Goal: Task Accomplishment & Management: Manage account settings

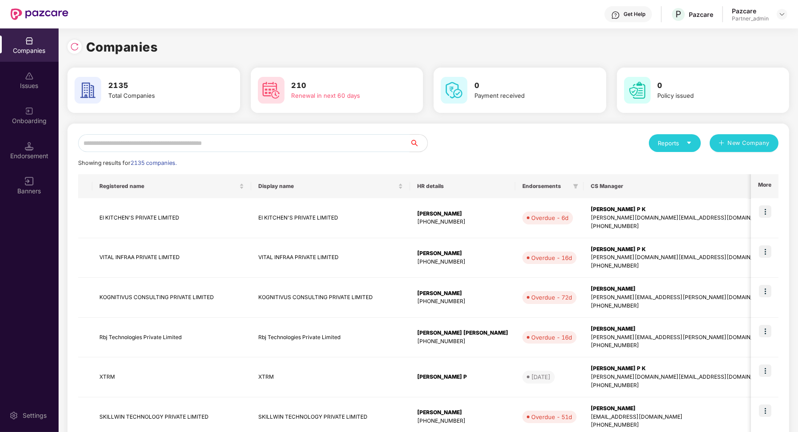
click at [166, 147] on input "text" at bounding box center [244, 143] width 332 height 18
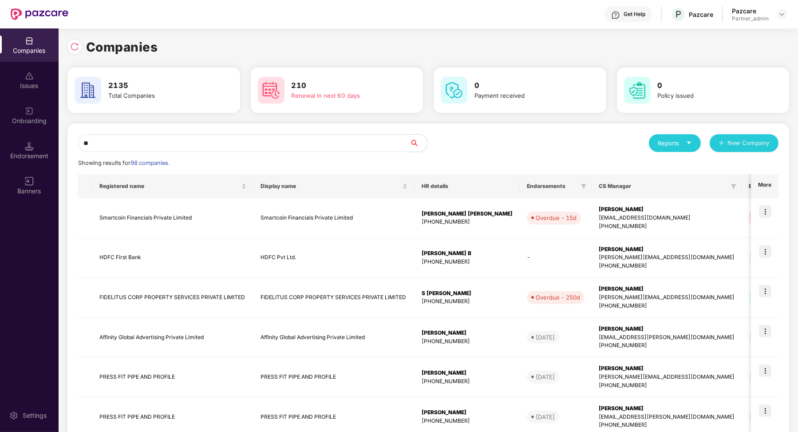
type input "***"
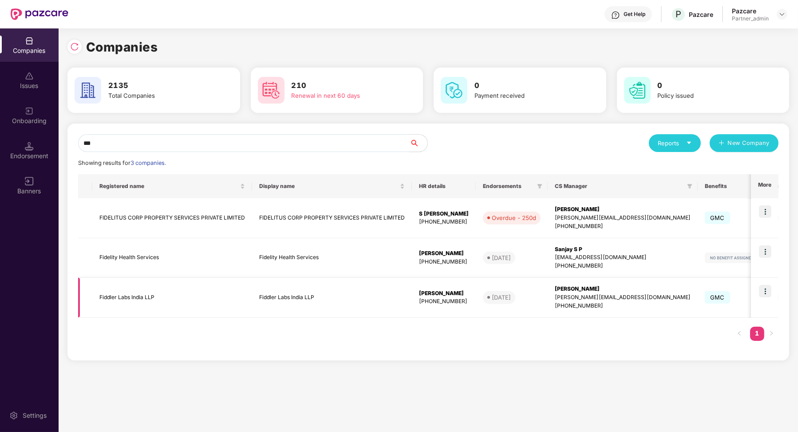
click at [169, 290] on td "Fiddler Labs India LLP" at bounding box center [172, 297] width 160 height 40
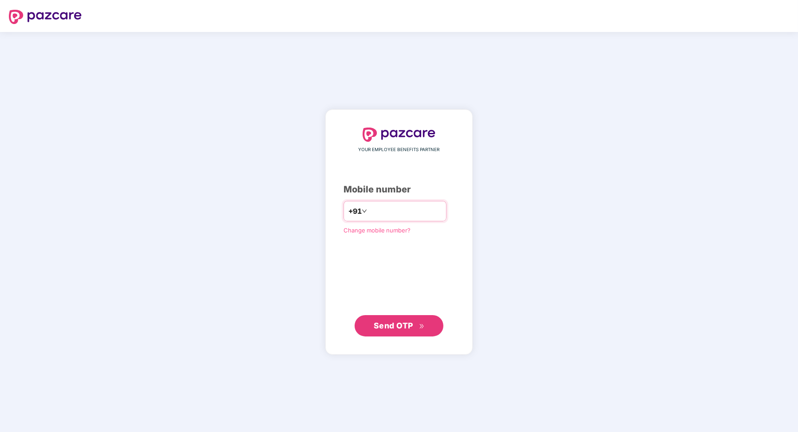
click at [405, 206] on input "number" at bounding box center [405, 211] width 73 height 14
type input "**********"
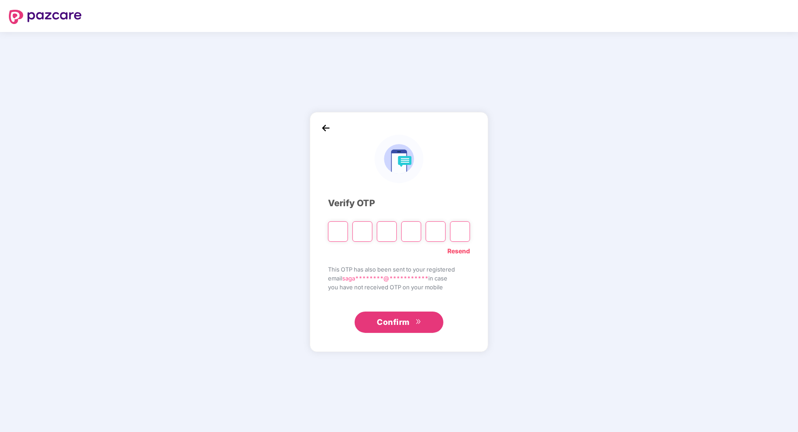
type input "*"
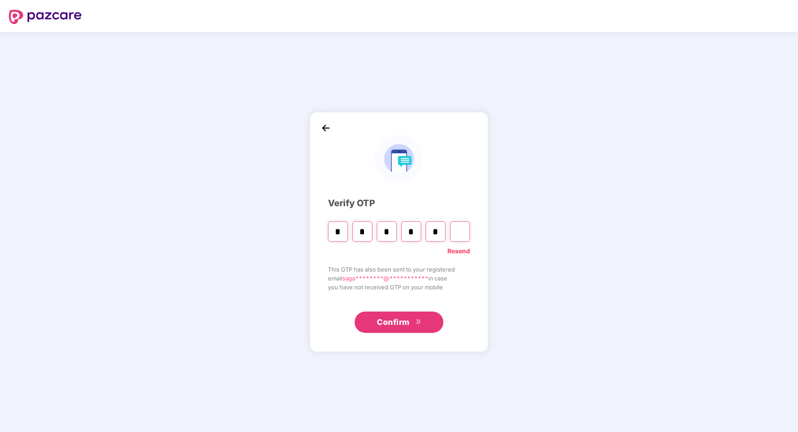
type input "*"
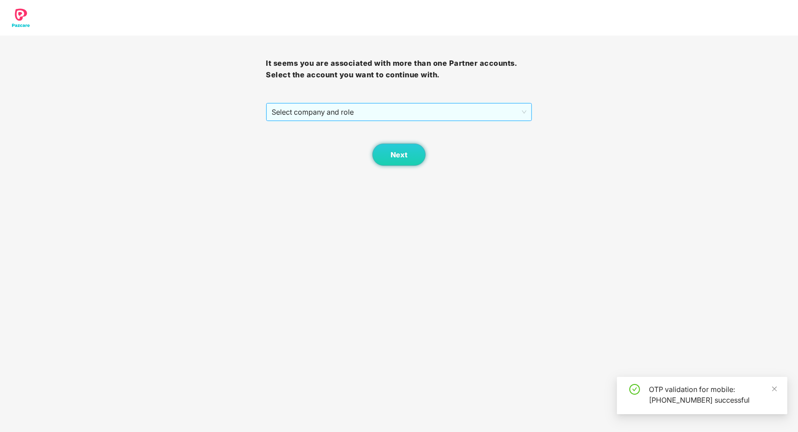
click at [369, 118] on span "Select company and role" at bounding box center [399, 111] width 254 height 17
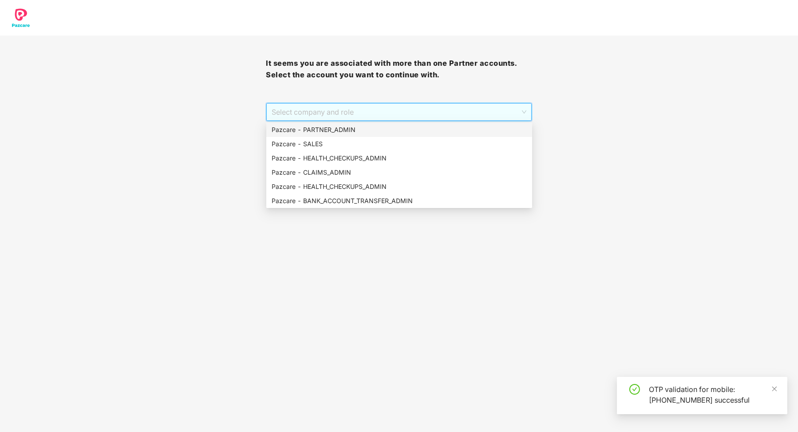
click at [361, 129] on div "Pazcare - PARTNER_ADMIN" at bounding box center [399, 130] width 255 height 10
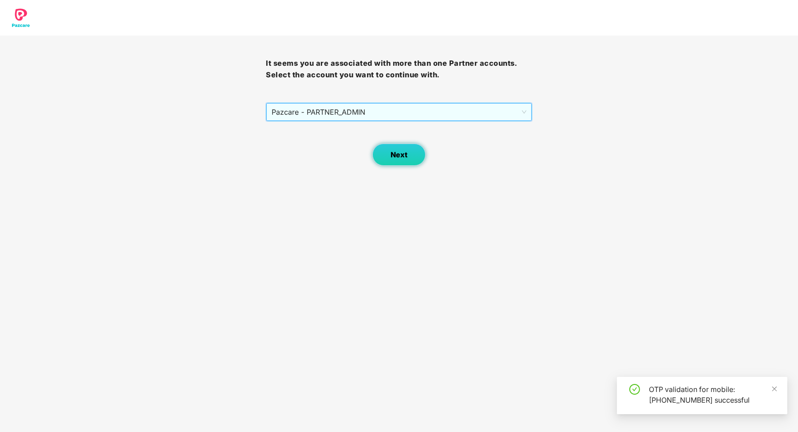
click at [385, 151] on button "Next" at bounding box center [399, 154] width 53 height 22
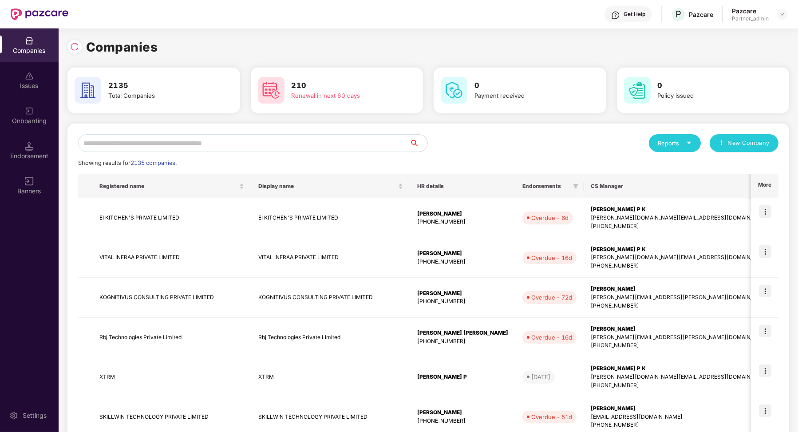
click at [363, 146] on input "text" at bounding box center [244, 143] width 332 height 18
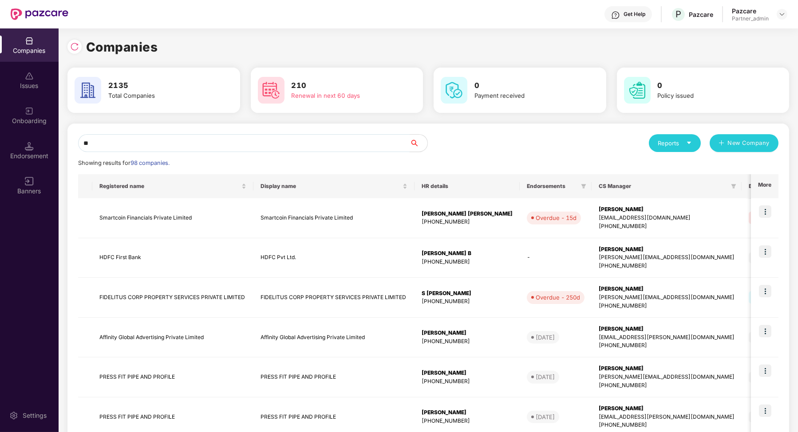
type input "***"
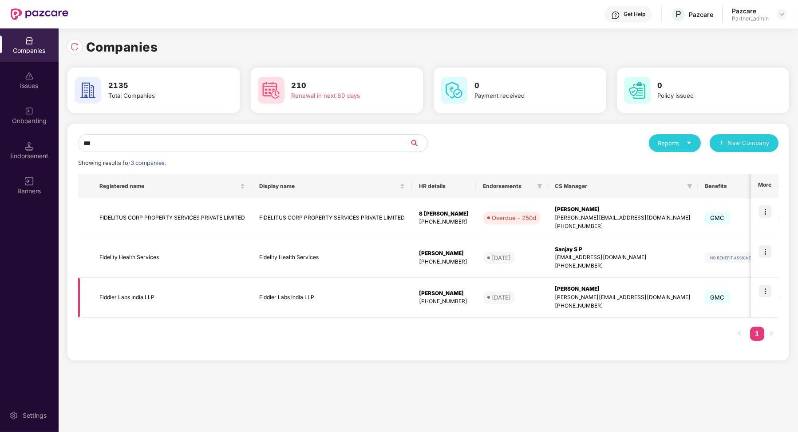
click at [214, 289] on td "Fiddler Labs India LLP" at bounding box center [172, 297] width 160 height 40
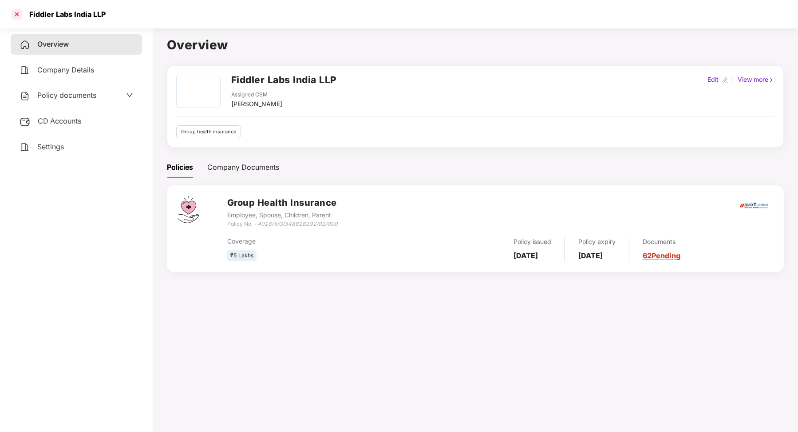
click at [16, 15] on div at bounding box center [17, 14] width 14 height 14
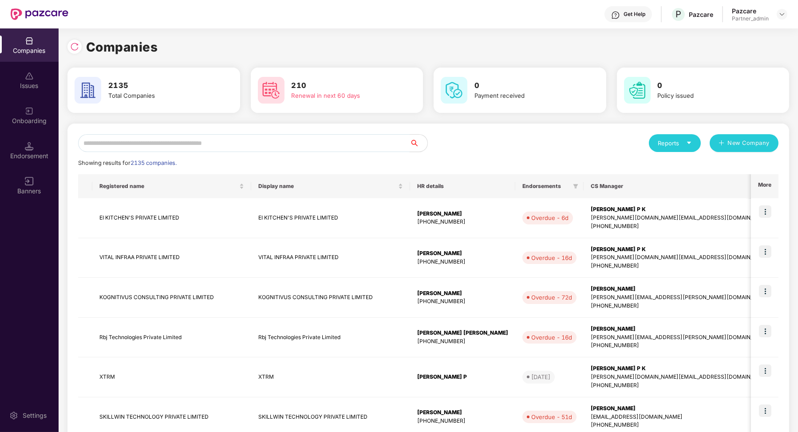
click at [195, 146] on input "text" at bounding box center [244, 143] width 332 height 18
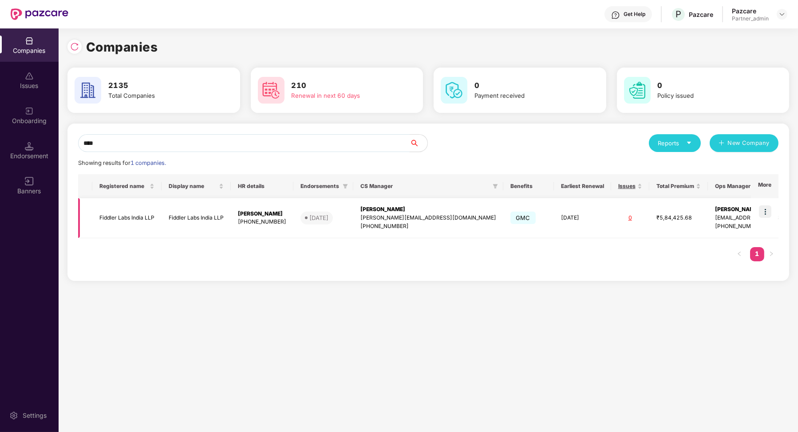
type input "****"
click at [769, 214] on img at bounding box center [765, 211] width 12 height 12
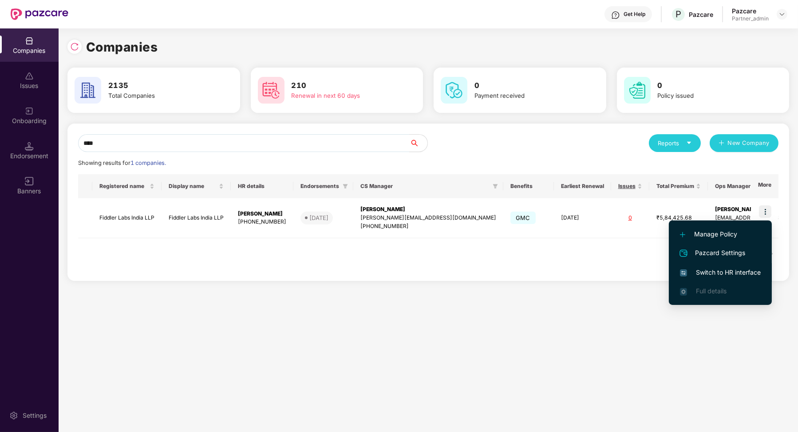
click at [708, 267] on li "Switch to HR interface" at bounding box center [720, 272] width 103 height 19
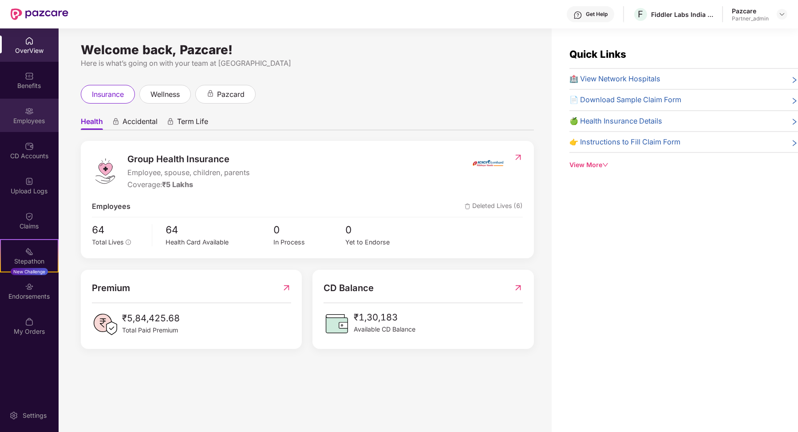
click at [19, 119] on div "Employees" at bounding box center [29, 120] width 59 height 9
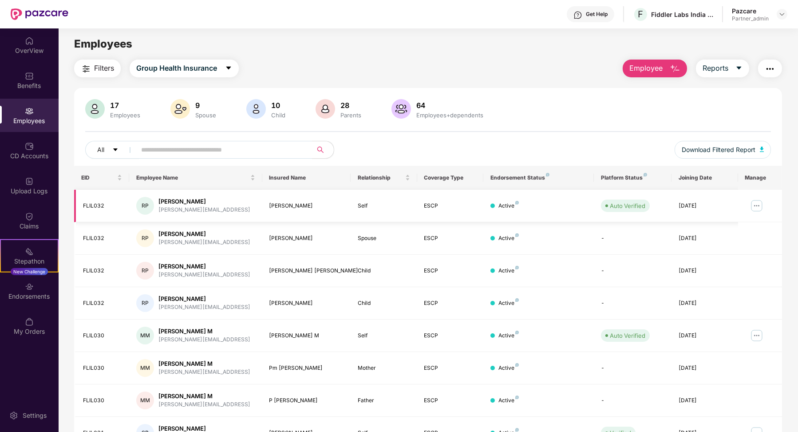
click at [757, 205] on img at bounding box center [757, 205] width 14 height 14
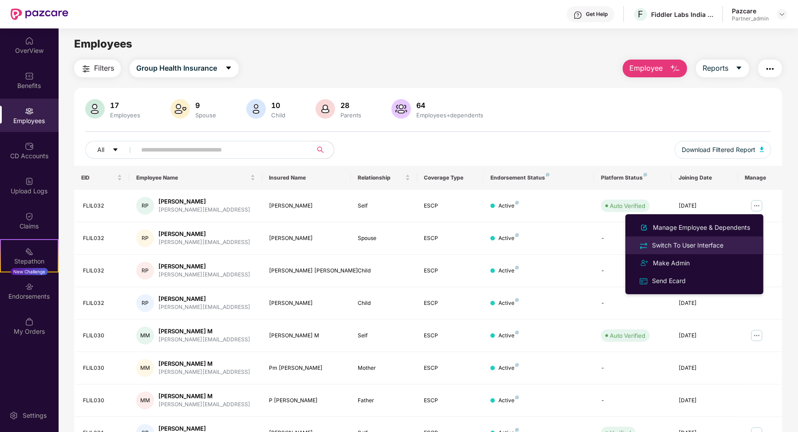
click at [702, 241] on div "Switch To User Interface" at bounding box center [687, 245] width 75 height 10
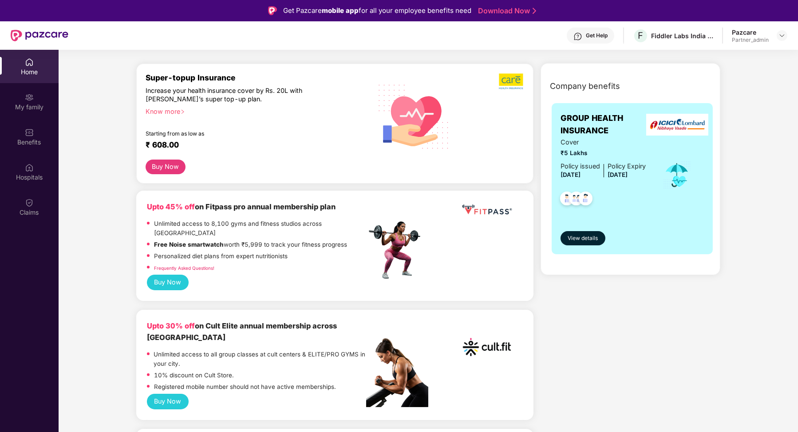
scroll to position [318, 0]
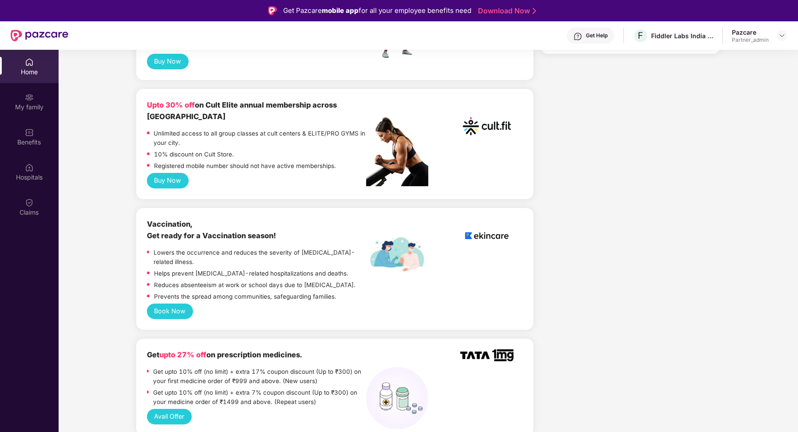
click at [165, 303] on button "Book Now" at bounding box center [170, 311] width 46 height 16
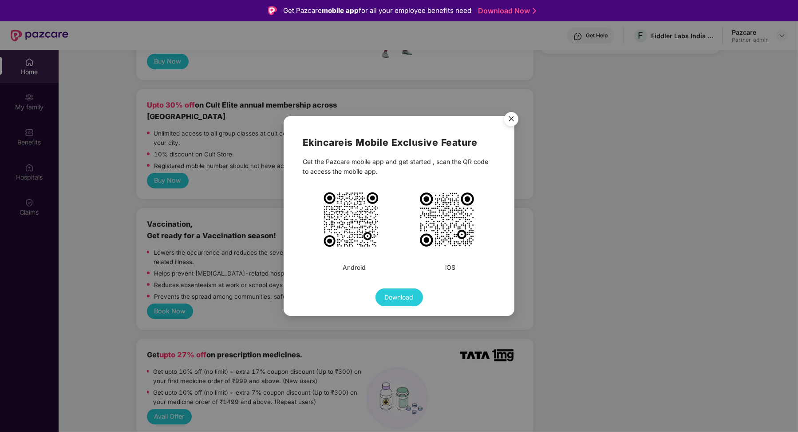
click at [510, 119] on img "Close" at bounding box center [511, 120] width 25 height 25
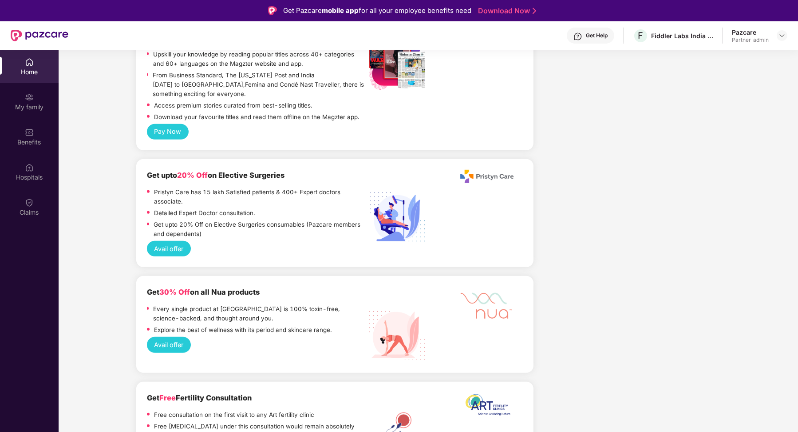
scroll to position [900, 0]
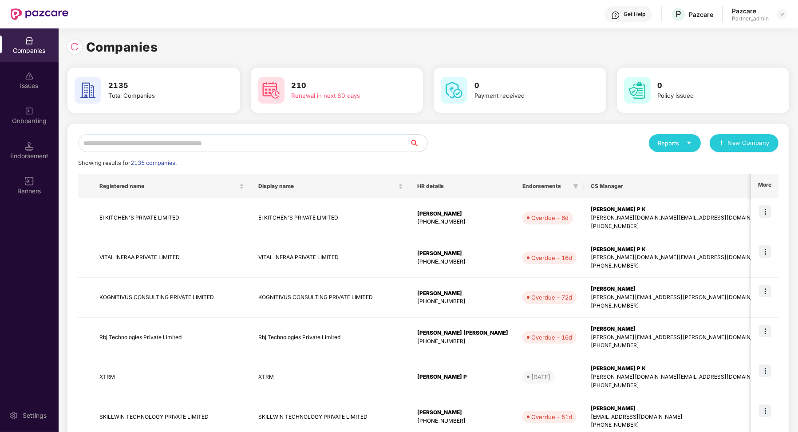
click at [195, 139] on input "text" at bounding box center [244, 143] width 332 height 18
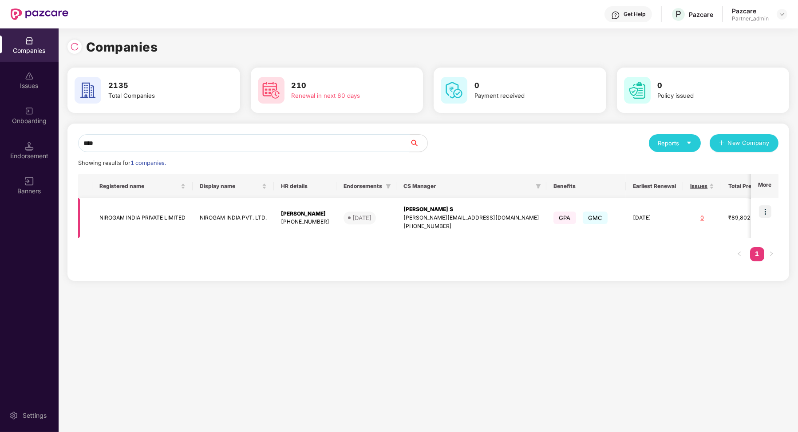
type input "****"
click at [132, 214] on td "NIROGAM INDIA PRIVATE LIMITED" at bounding box center [142, 218] width 100 height 40
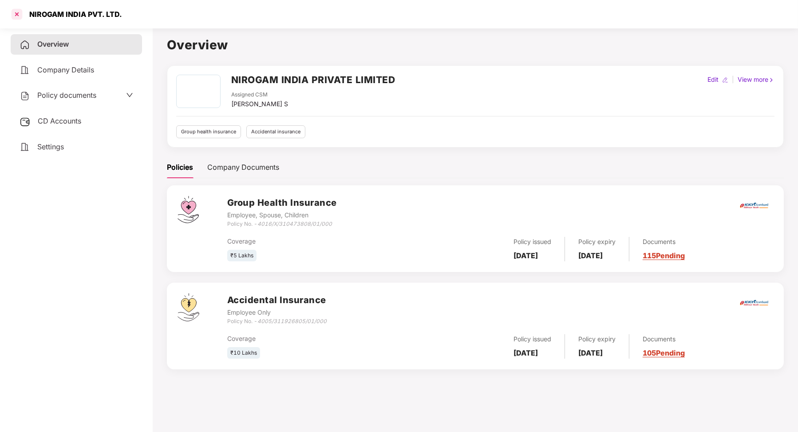
click at [21, 13] on div at bounding box center [17, 14] width 14 height 14
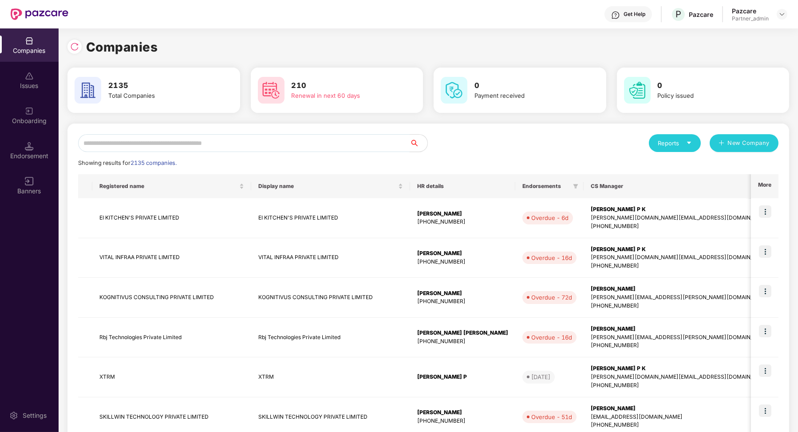
click at [204, 150] on input "text" at bounding box center [244, 143] width 332 height 18
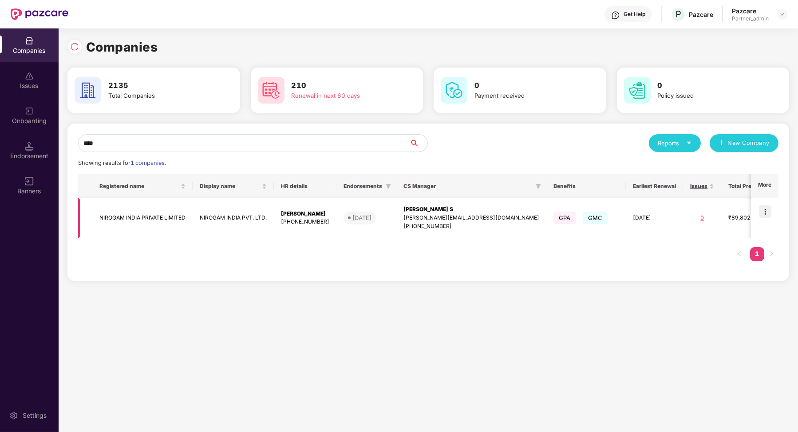
type input "****"
click at [765, 209] on img at bounding box center [765, 211] width 12 height 12
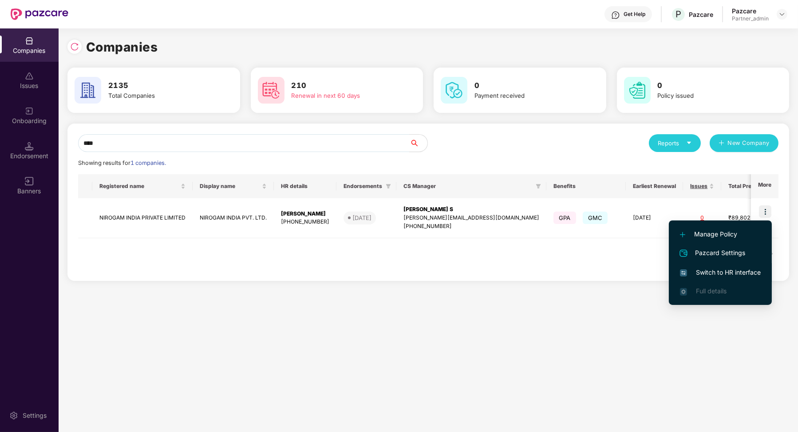
click at [727, 268] on span "Switch to HR interface" at bounding box center [720, 272] width 81 height 10
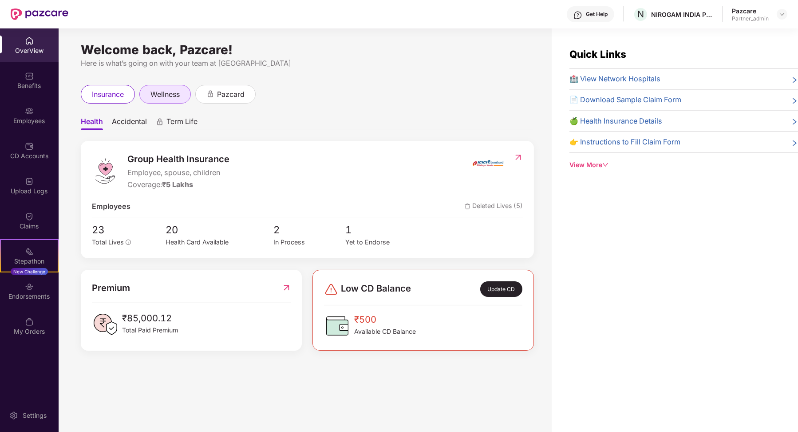
click at [178, 97] on span "wellness" at bounding box center [165, 94] width 29 height 11
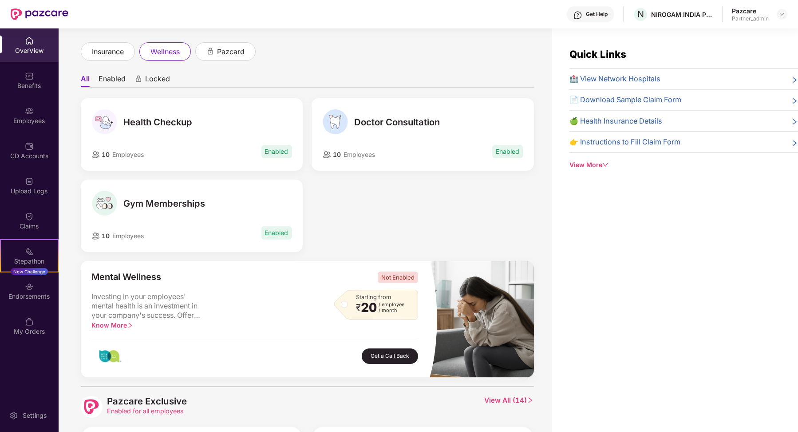
scroll to position [27, 0]
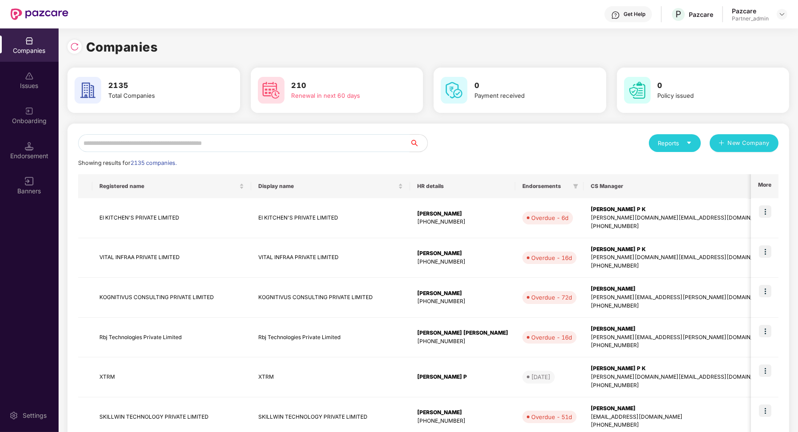
click at [206, 136] on input "text" at bounding box center [244, 143] width 332 height 18
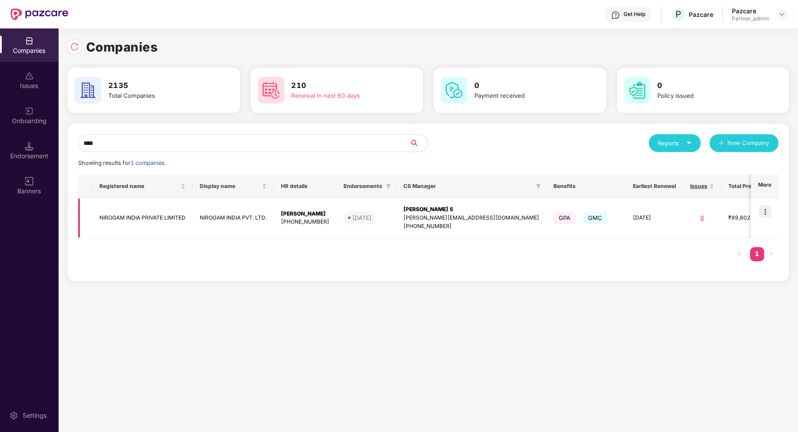
type input "****"
click at [766, 214] on img at bounding box center [765, 211] width 12 height 12
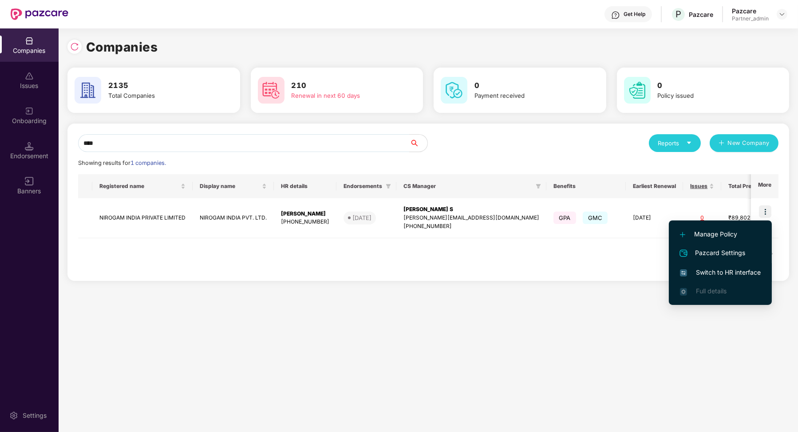
click at [715, 270] on span "Switch to HR interface" at bounding box center [720, 272] width 81 height 10
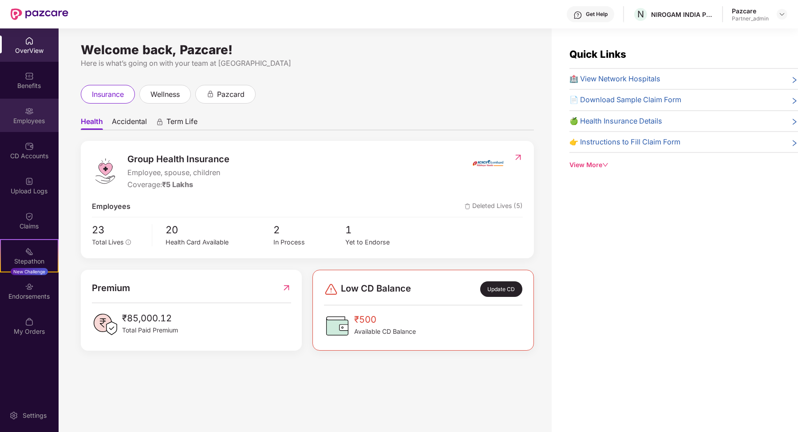
click at [31, 118] on div "Employees" at bounding box center [29, 120] width 59 height 9
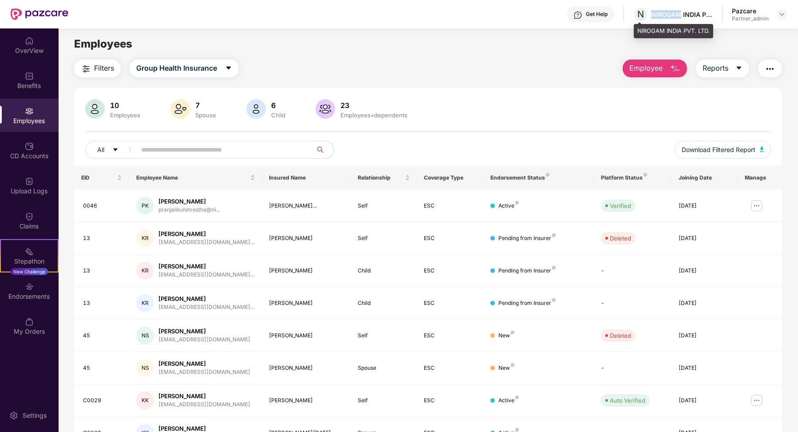
drag, startPoint x: 654, startPoint y: 12, endPoint x: 683, endPoint y: 12, distance: 29.3
click at [682, 12] on div "NIROGAM INDIA PVT. LTD." at bounding box center [682, 14] width 62 height 8
click at [759, 205] on img at bounding box center [757, 205] width 14 height 14
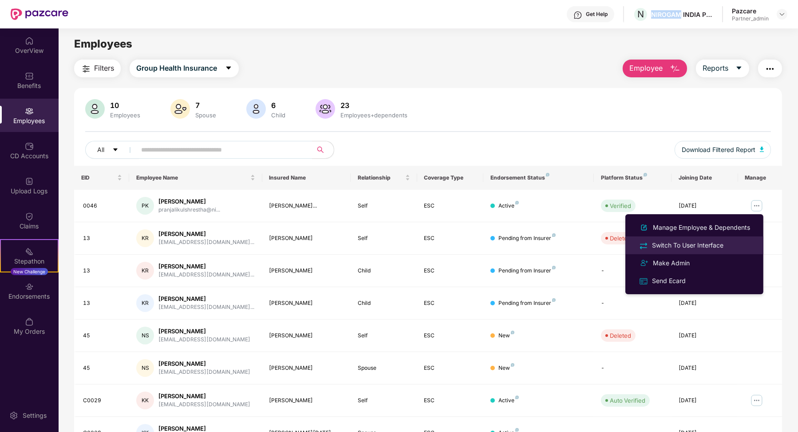
click at [698, 243] on div "Switch To User Interface" at bounding box center [687, 245] width 75 height 10
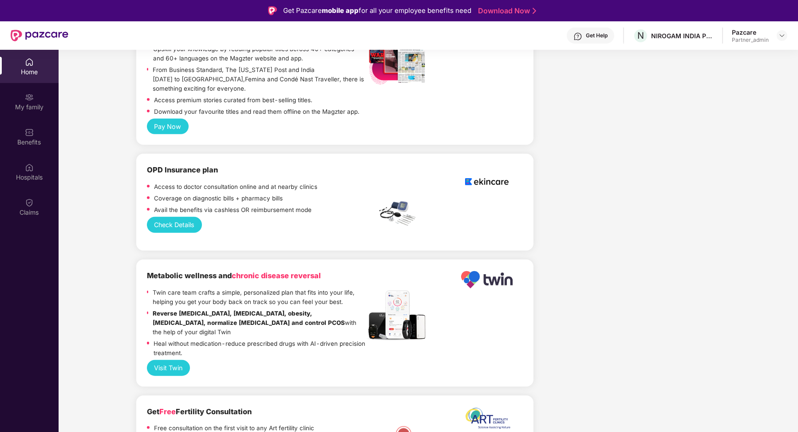
scroll to position [1439, 0]
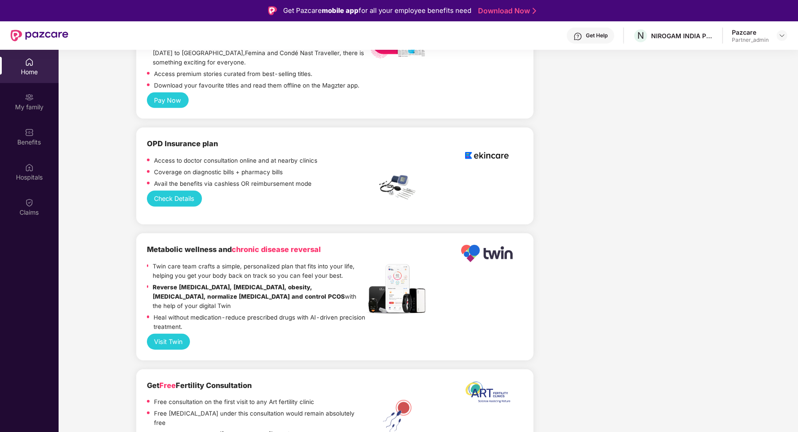
click at [178, 190] on button "Check Details" at bounding box center [174, 198] width 55 height 16
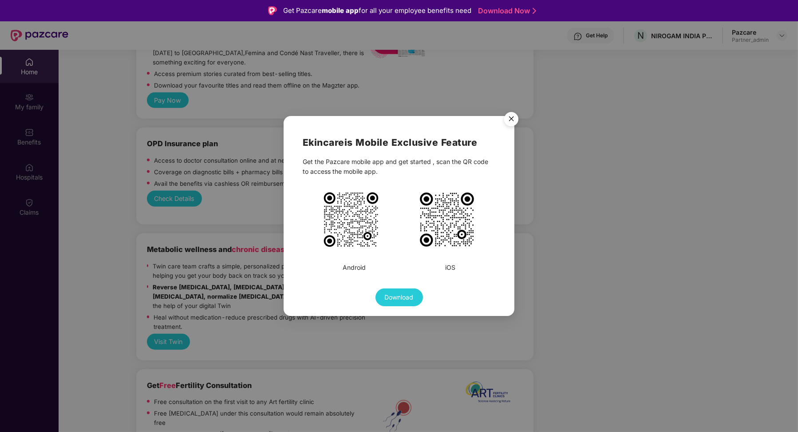
click at [515, 118] on img "Close" at bounding box center [511, 120] width 25 height 25
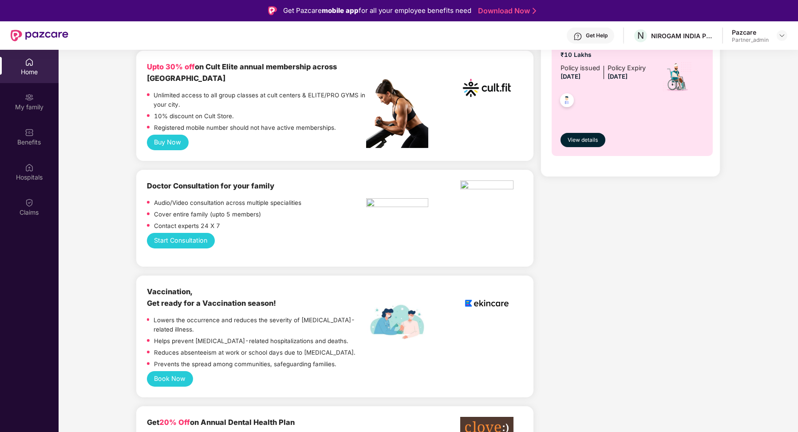
scroll to position [340, 0]
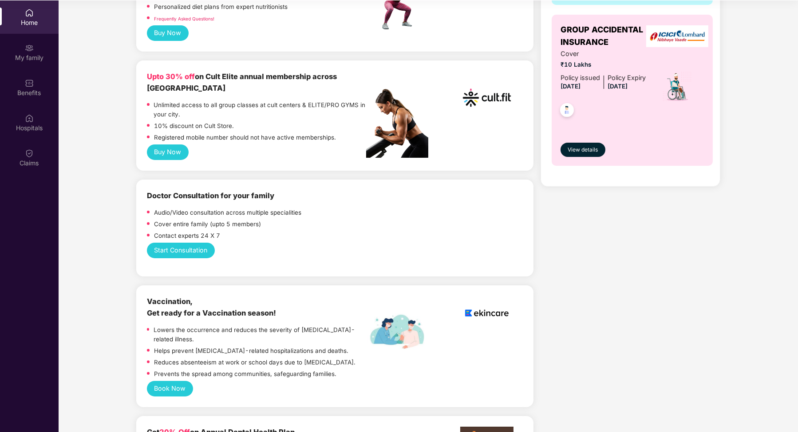
scroll to position [355, 0]
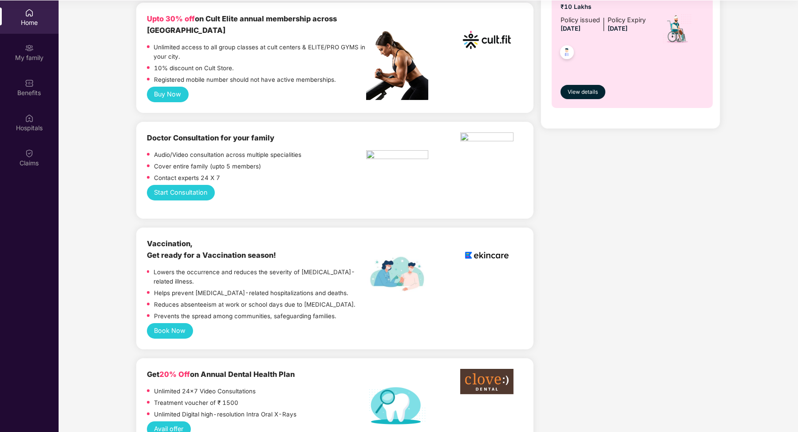
click at [372, 150] on img at bounding box center [397, 156] width 62 height 12
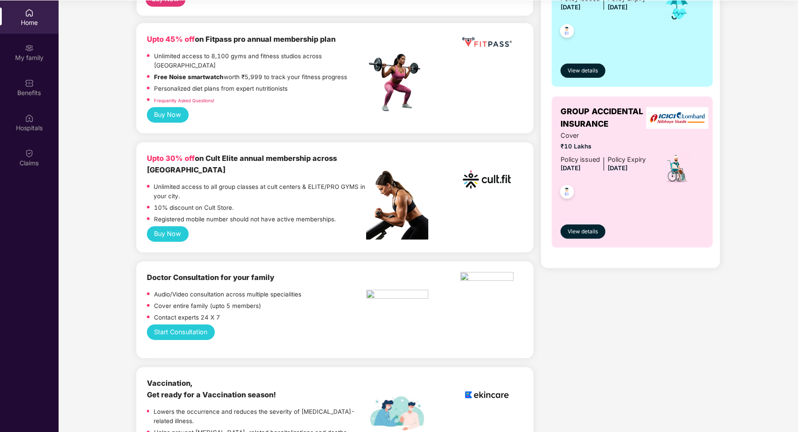
scroll to position [107, 0]
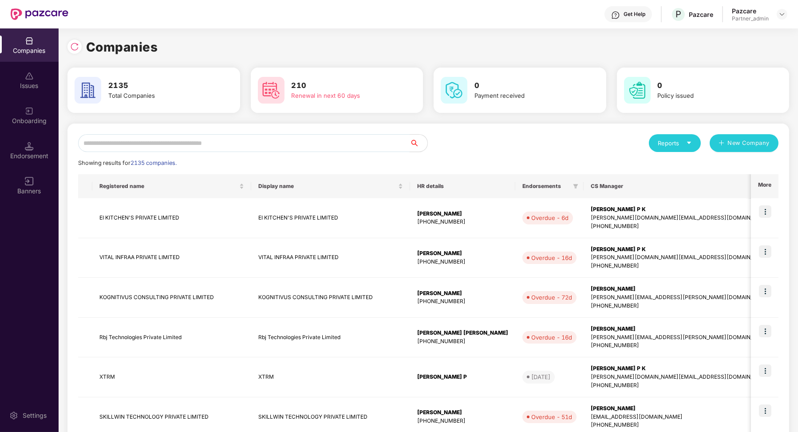
click at [181, 137] on input "text" at bounding box center [244, 143] width 332 height 18
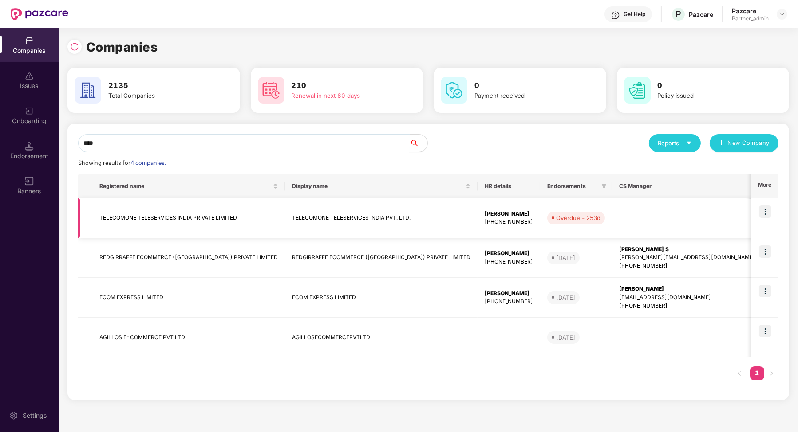
type input "****"
drag, startPoint x: 725, startPoint y: 167, endPoint x: 771, endPoint y: 293, distance: 134.1
click at [772, 293] on img at bounding box center [765, 291] width 12 height 12
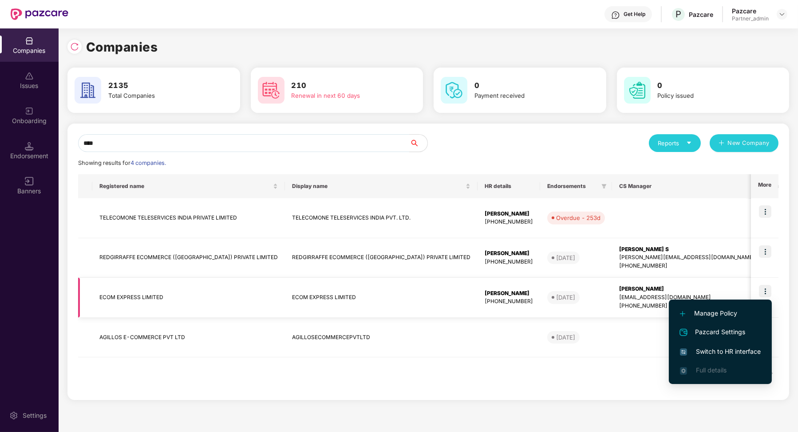
click at [768, 291] on img at bounding box center [765, 291] width 12 height 12
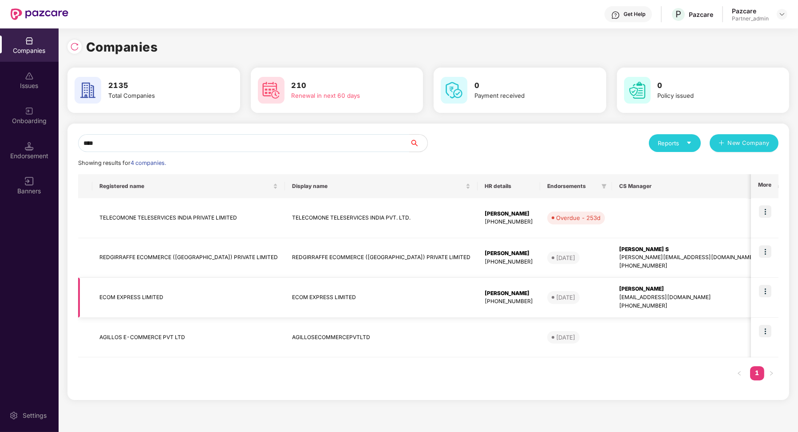
click at [769, 294] on img at bounding box center [765, 291] width 12 height 12
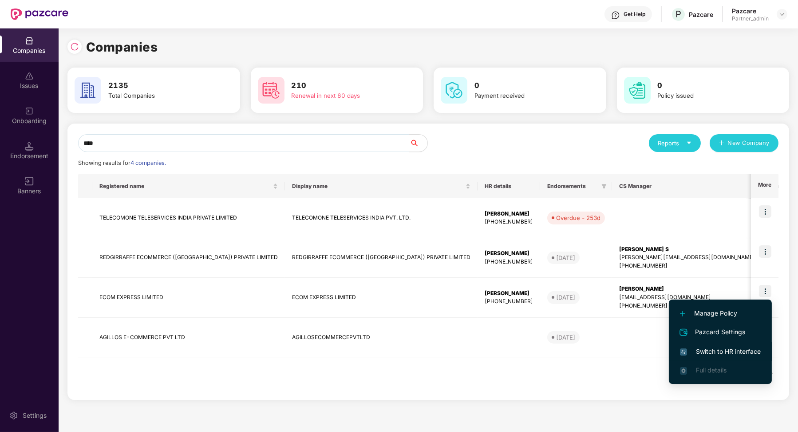
click at [732, 351] on span "Switch to HR interface" at bounding box center [720, 351] width 81 height 10
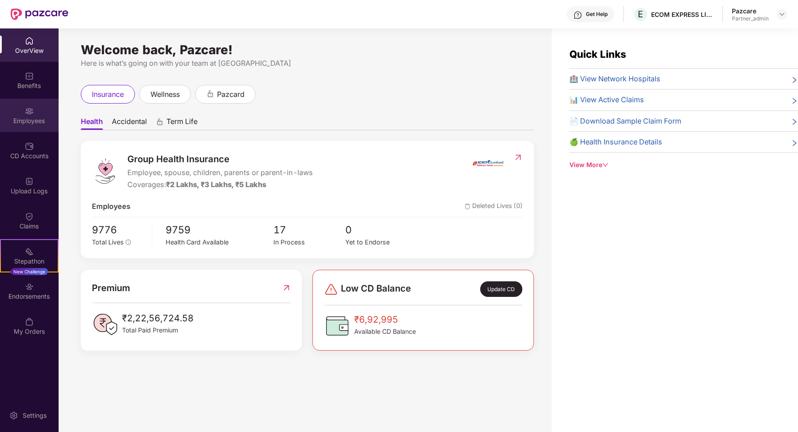
click at [23, 127] on div "Employees" at bounding box center [29, 115] width 59 height 33
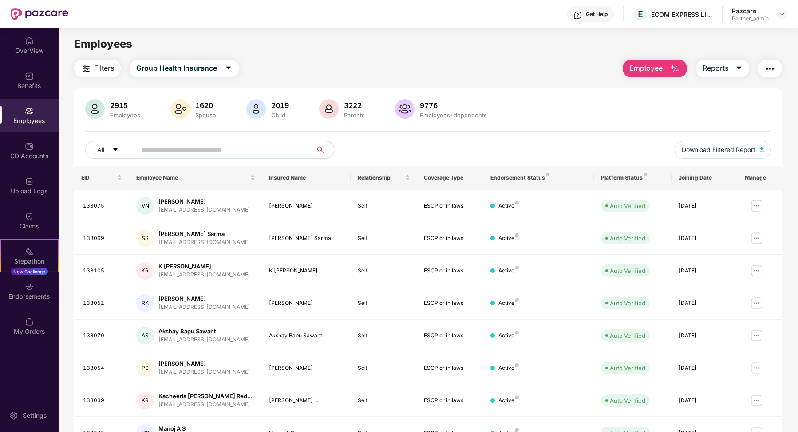
scroll to position [18, 0]
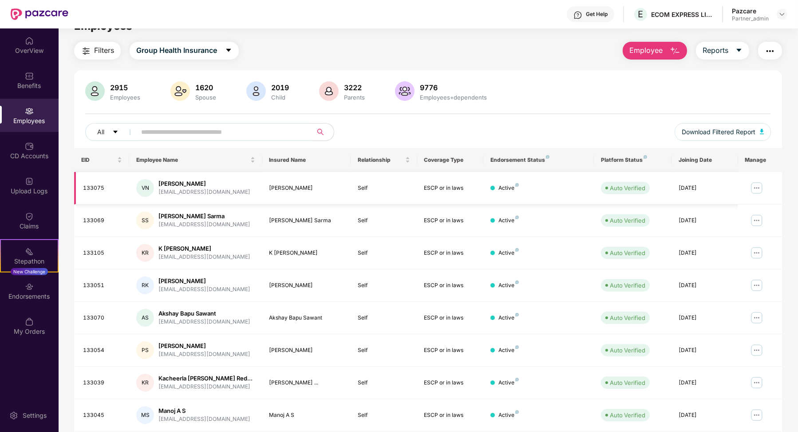
click at [756, 188] on img at bounding box center [757, 188] width 14 height 14
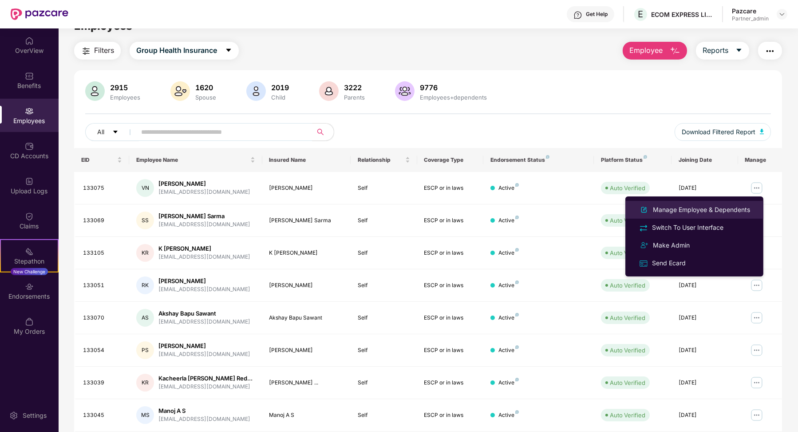
click at [719, 210] on div "Manage Employee & Dependents" at bounding box center [701, 210] width 101 height 10
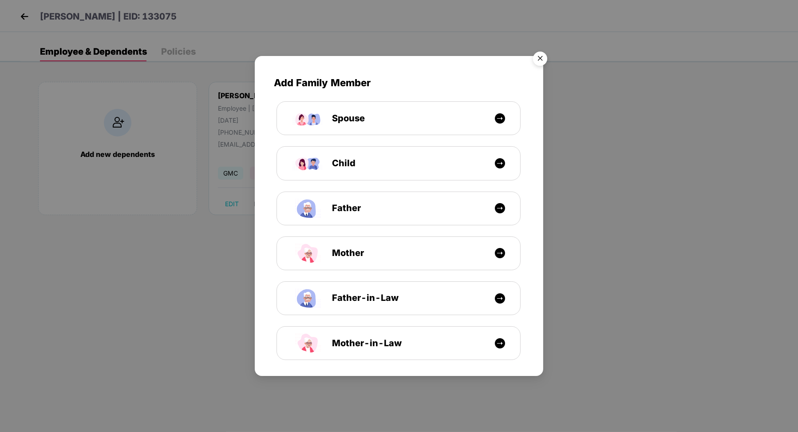
click at [541, 58] on img "Close" at bounding box center [540, 60] width 25 height 25
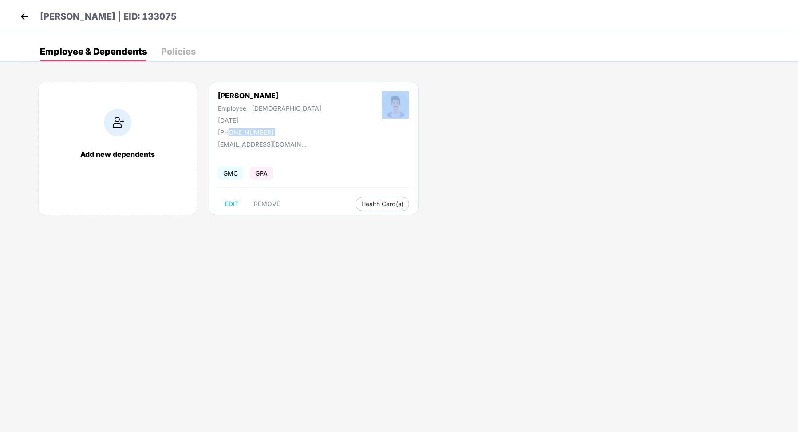
drag, startPoint x: 228, startPoint y: 134, endPoint x: 299, endPoint y: 134, distance: 71.5
click at [300, 134] on div "Vikas Nishad Employee | Male 19 Dec 1996 +919882887846" at bounding box center [314, 113] width 252 height 45
click at [276, 134] on div "Vikas Nishad Employee | Male 19 Dec 1996 +919882887846" at bounding box center [270, 113] width 164 height 45
drag, startPoint x: 267, startPoint y: 134, endPoint x: 229, endPoint y: 134, distance: 37.7
click at [229, 134] on div "Vikas Nishad Employee | Male 19 Dec 1996 +919882887846" at bounding box center [270, 113] width 164 height 45
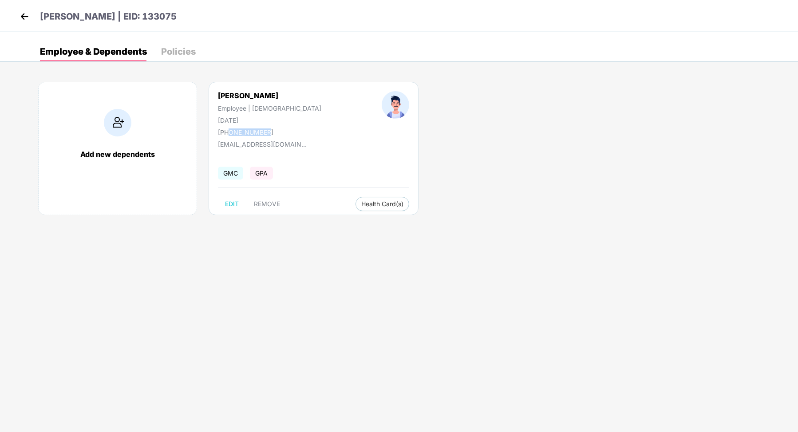
copy div "9882887846"
click at [22, 13] on img at bounding box center [24, 16] width 13 height 13
